Goal: Ask a question: Seek information or help from site administrators or community

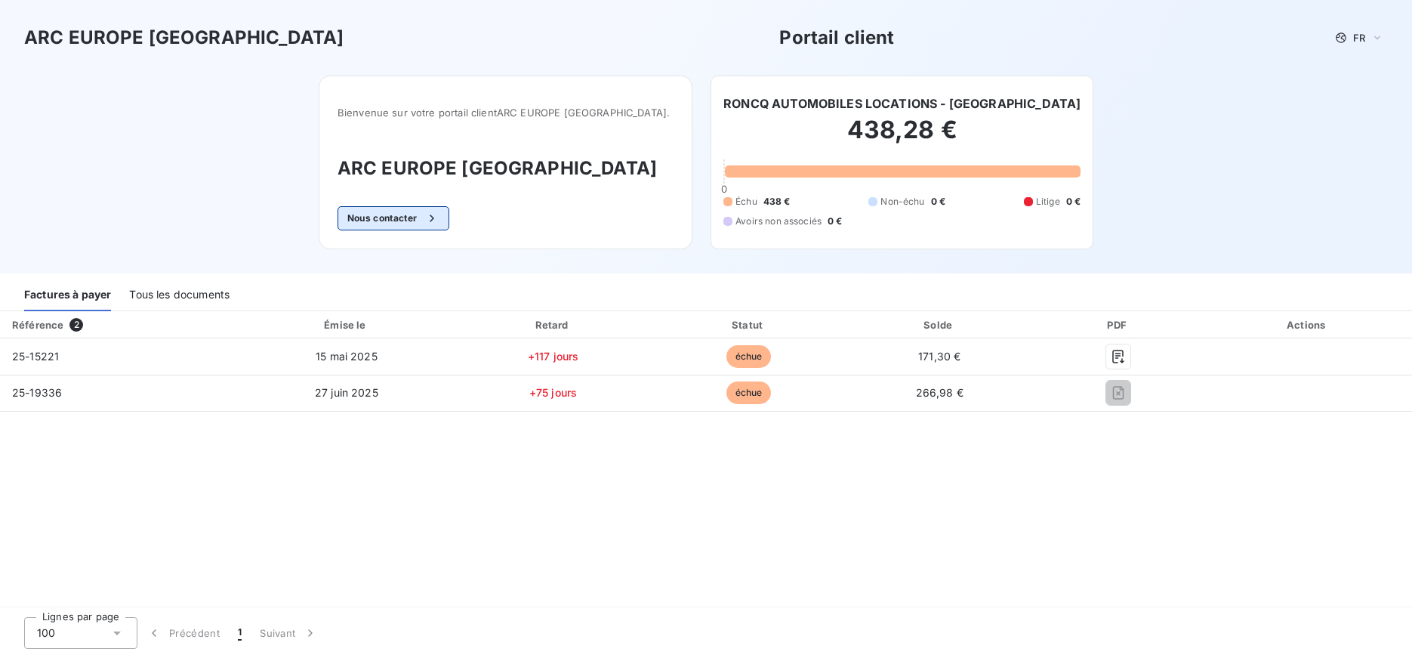
click at [413, 220] on button "Nous contacter" at bounding box center [394, 218] width 112 height 24
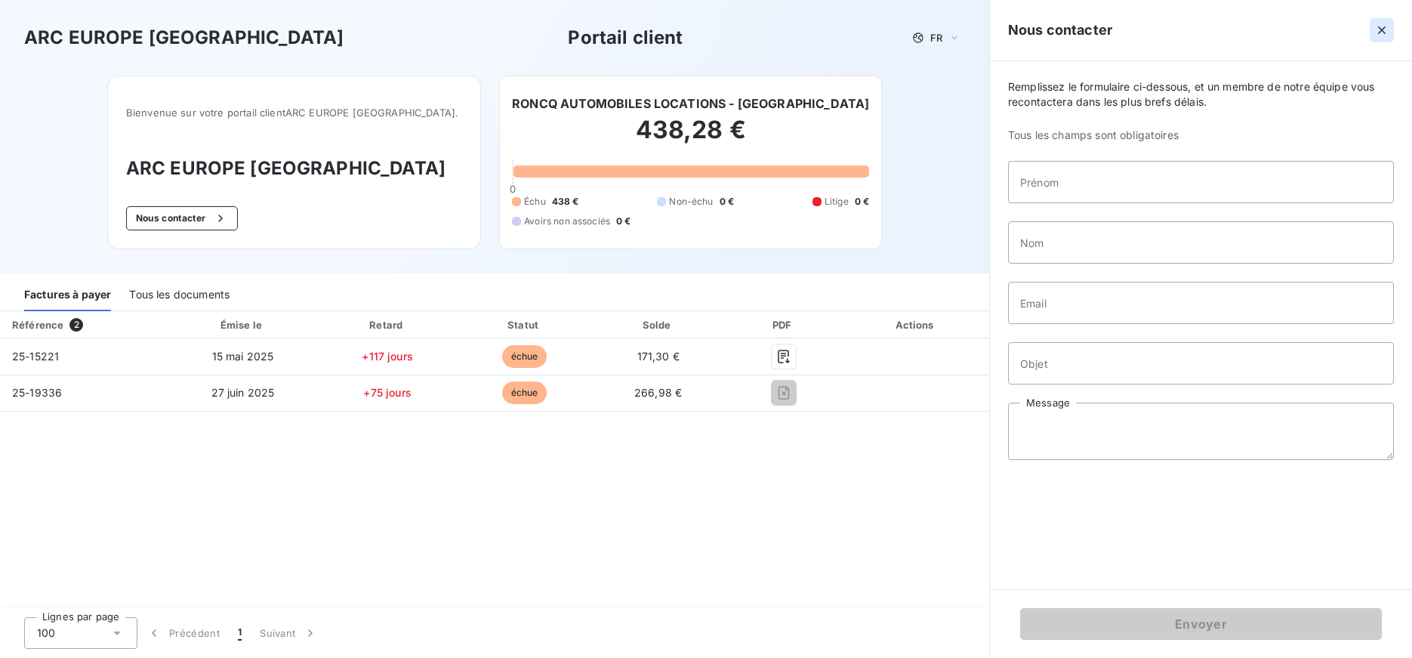
click at [1386, 29] on icon "button" at bounding box center [1381, 30] width 15 height 15
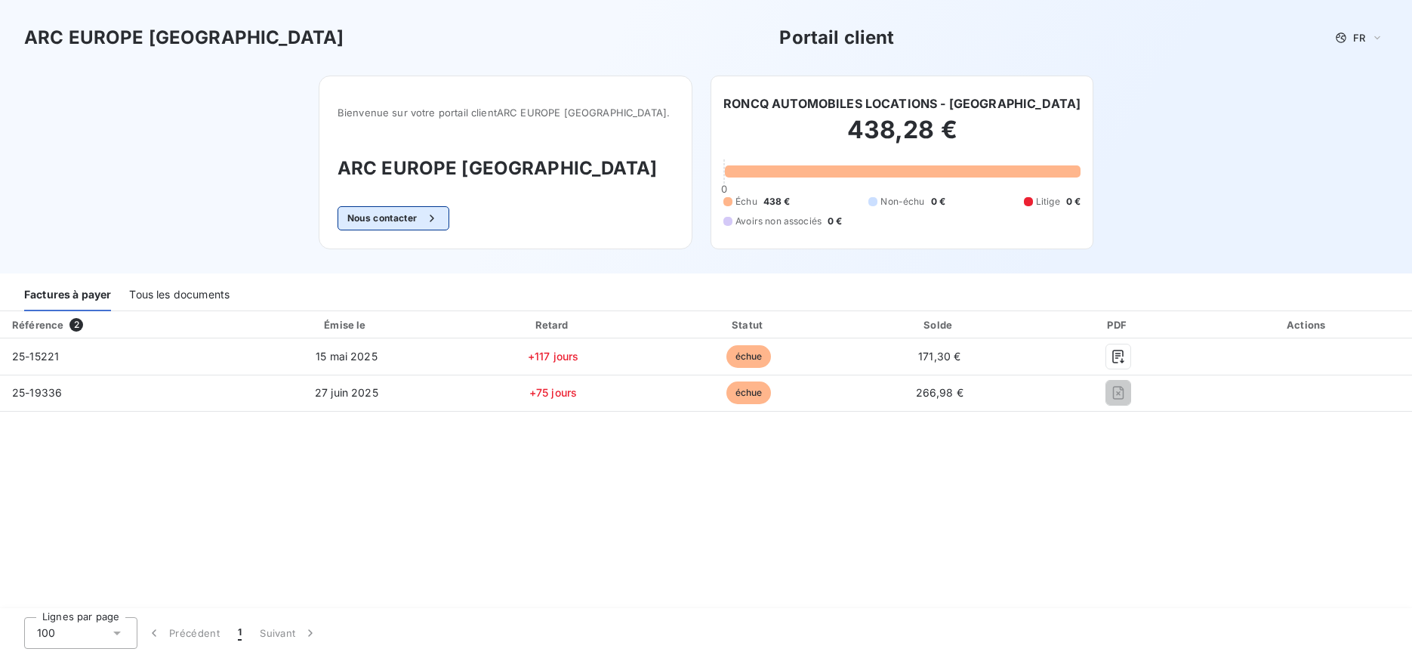
click at [408, 220] on button "Nous contacter" at bounding box center [394, 218] width 112 height 24
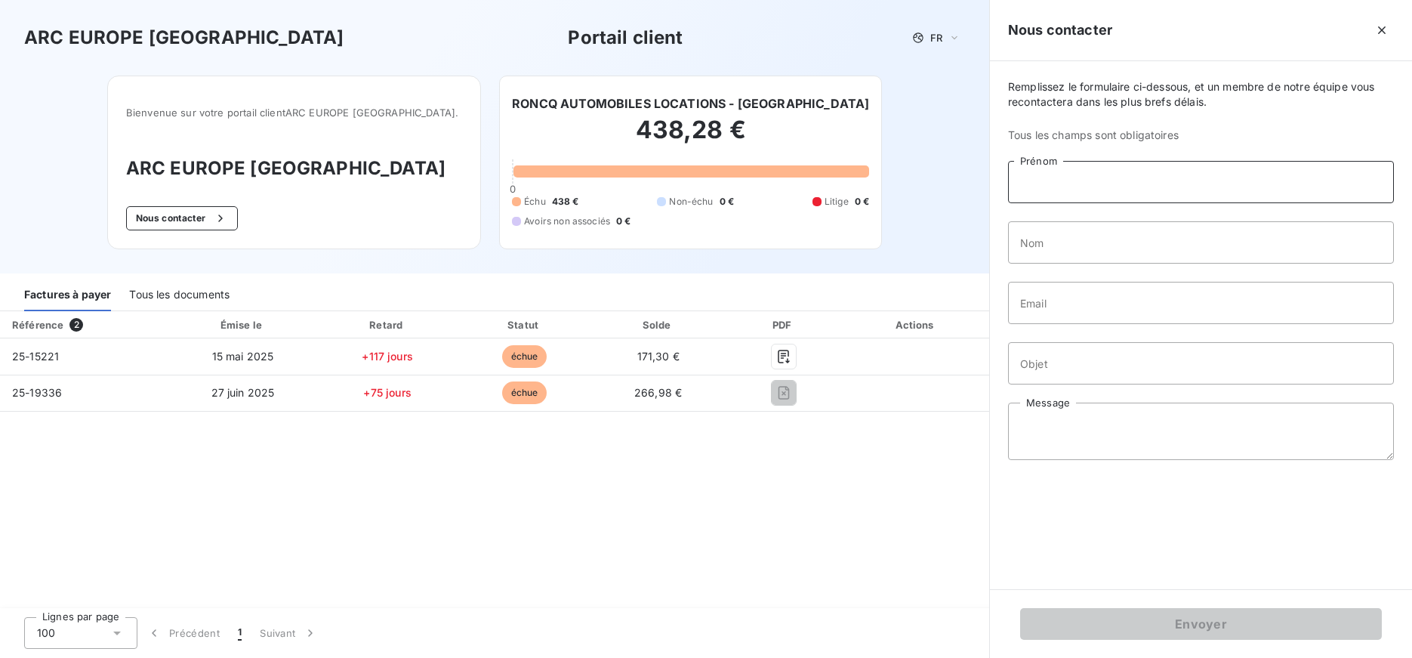
click at [1041, 179] on input "Prénom" at bounding box center [1201, 182] width 386 height 42
type input "[PERSON_NAME]"
type input "DALLE"
drag, startPoint x: 1132, startPoint y: 303, endPoint x: 989, endPoint y: 305, distance: 142.7
click at [989, 305] on div "Nous contacter Remplissez le formulaire ci-dessous, et un membre de notre équip…" at bounding box center [1200, 329] width 423 height 658
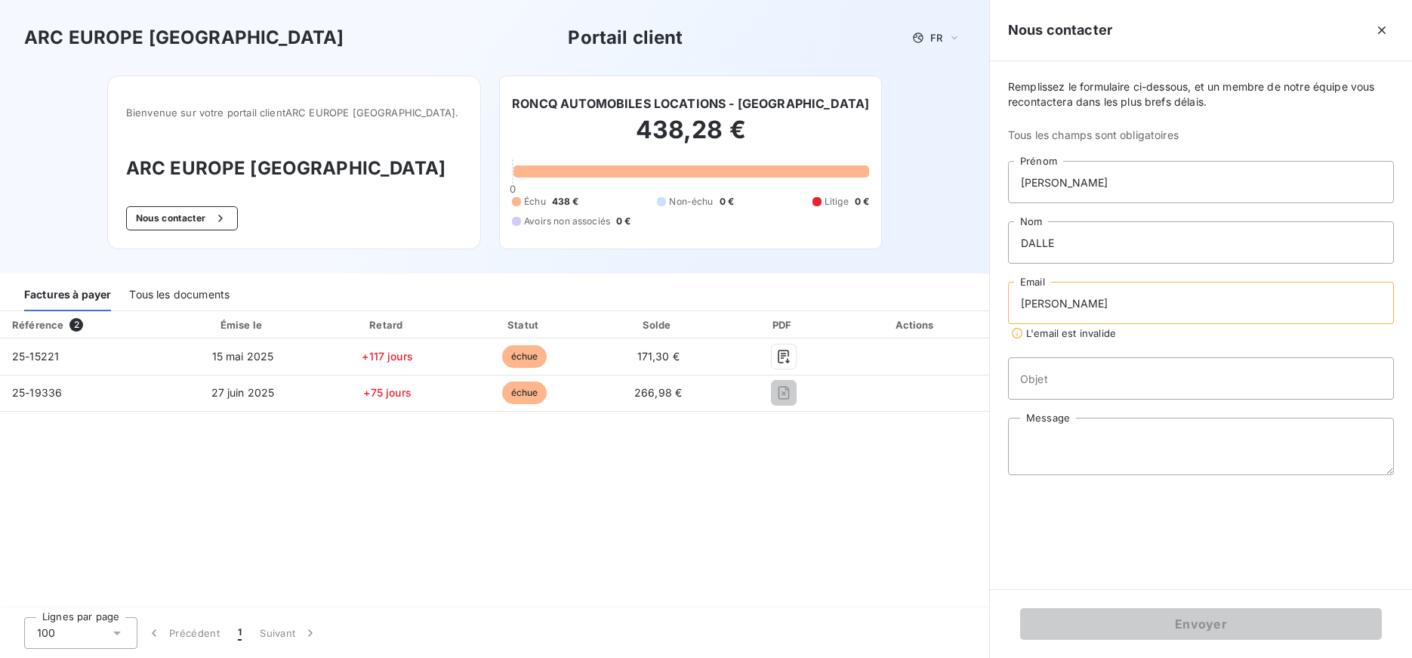
type input "[EMAIL_ADDRESS][DOMAIN_NAME]"
click at [1053, 360] on input "Objet" at bounding box center [1201, 363] width 386 height 42
type input "FACT 25-15221"
click at [1028, 418] on textarea "Message" at bounding box center [1201, 430] width 386 height 57
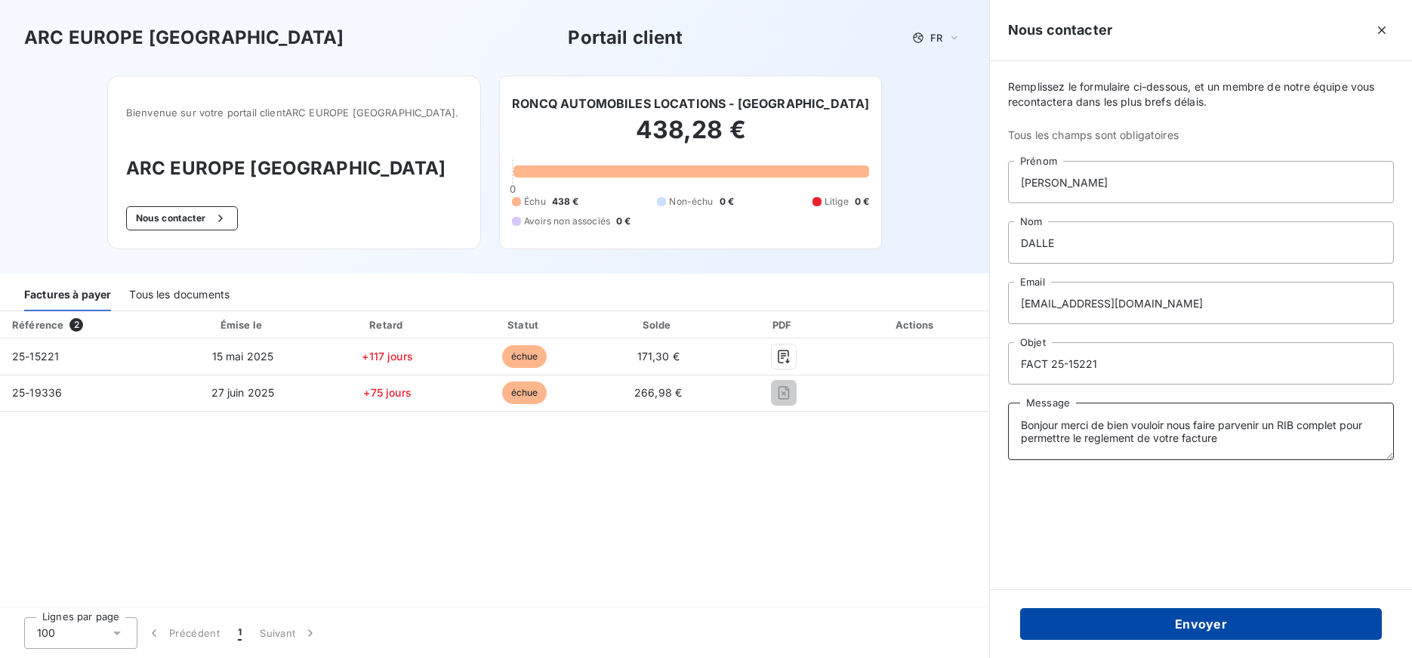
type textarea "Bonjour merci de bien vouloir nous faire parvenir un RIB complet pour permettre…"
click at [1198, 620] on button "Envoyer" at bounding box center [1201, 624] width 362 height 32
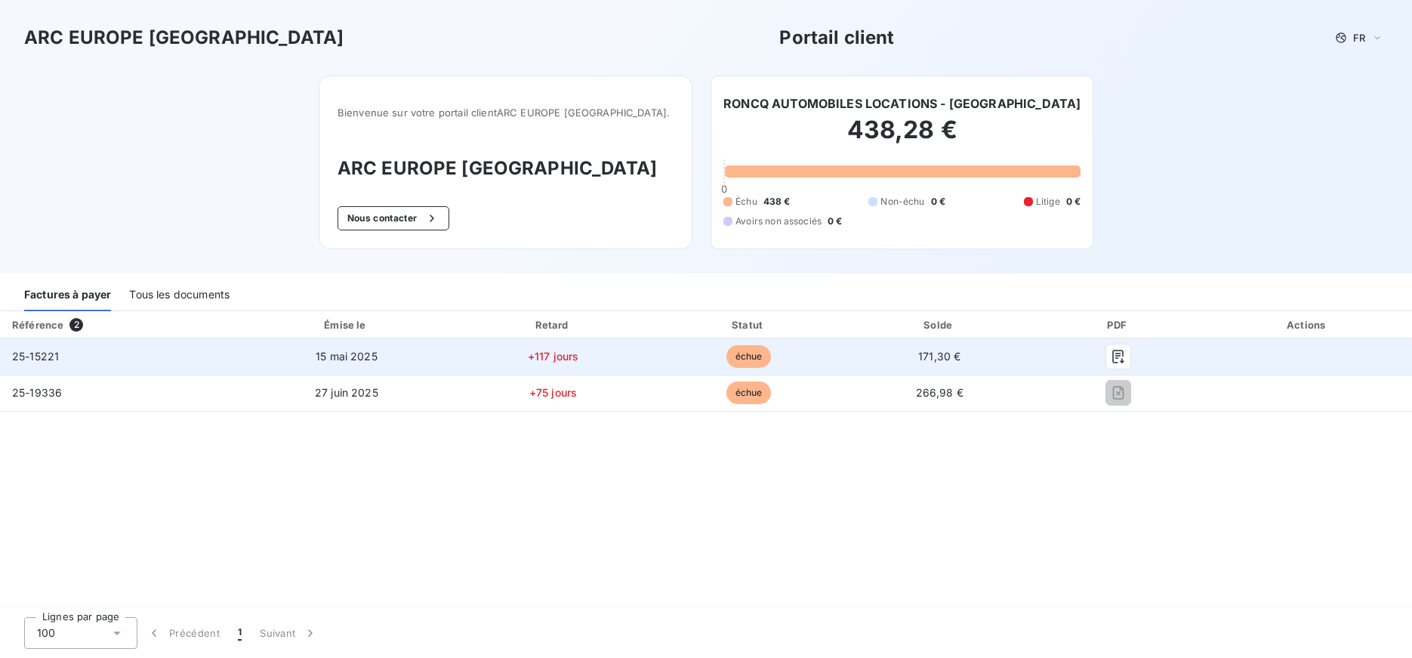
click at [87, 356] on td "25-15221" at bounding box center [119, 356] width 239 height 36
click at [1118, 356] on icon "button" at bounding box center [1117, 357] width 11 height 14
